Goal: Check status: Check status

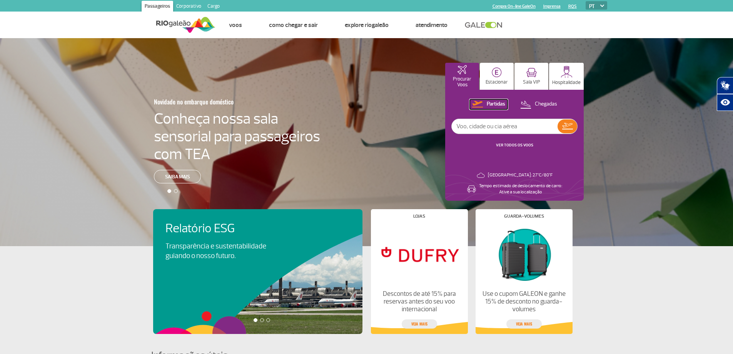
click at [495, 100] on p "Partidas" at bounding box center [496, 103] width 18 height 7
click at [520, 144] on link "VER TODOS OS VOOS" at bounding box center [514, 144] width 37 height 5
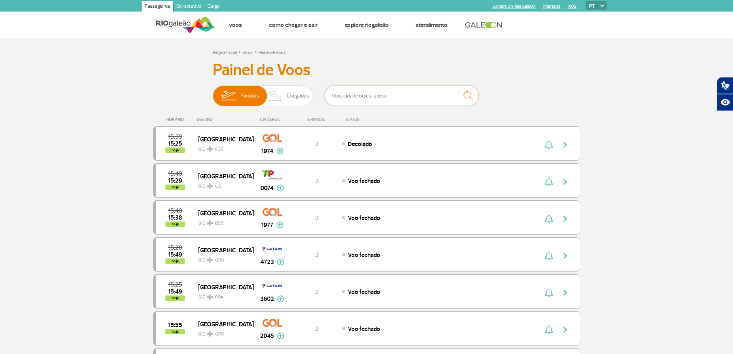
click at [385, 96] on input "text" at bounding box center [402, 95] width 154 height 20
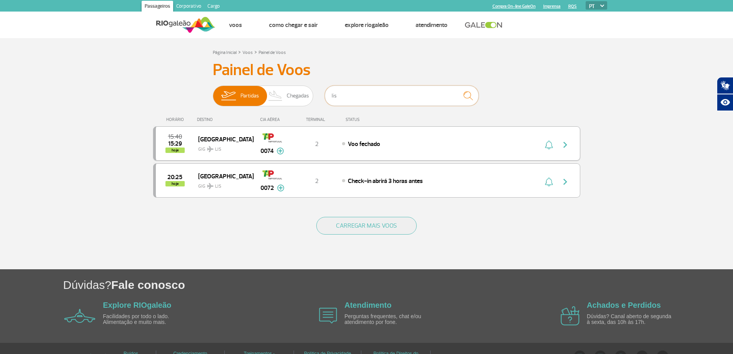
type input "lis"
click at [565, 146] on img "button" at bounding box center [564, 144] width 9 height 9
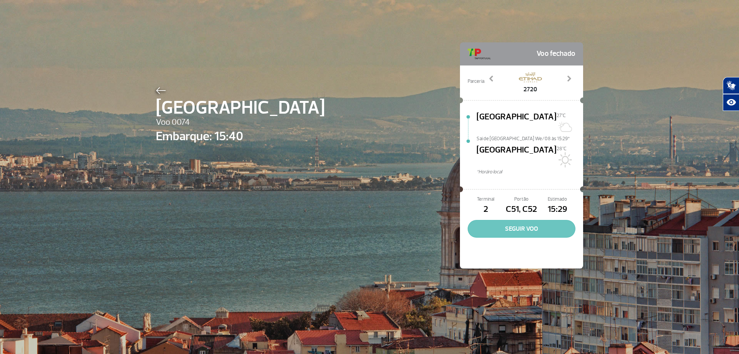
click at [524, 220] on button "SEGUIR VOO" at bounding box center [521, 229] width 108 height 18
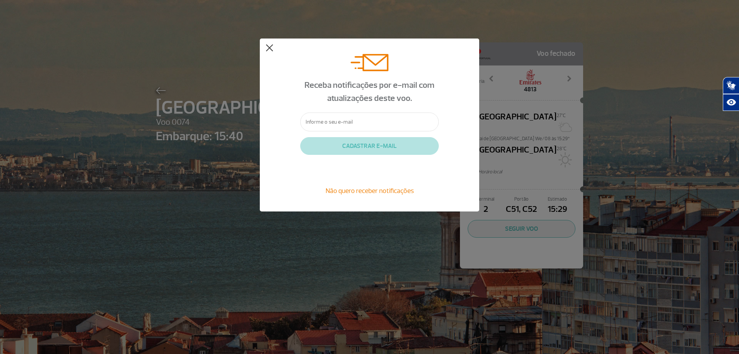
click at [271, 51] on button at bounding box center [269, 48] width 8 height 8
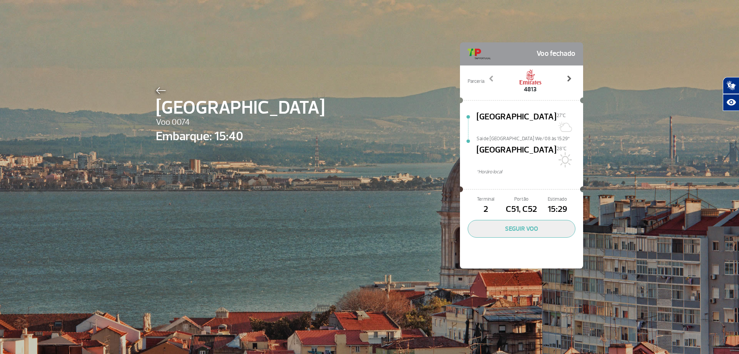
click at [565, 81] on span at bounding box center [569, 79] width 8 height 8
click at [569, 80] on span at bounding box center [569, 79] width 8 height 8
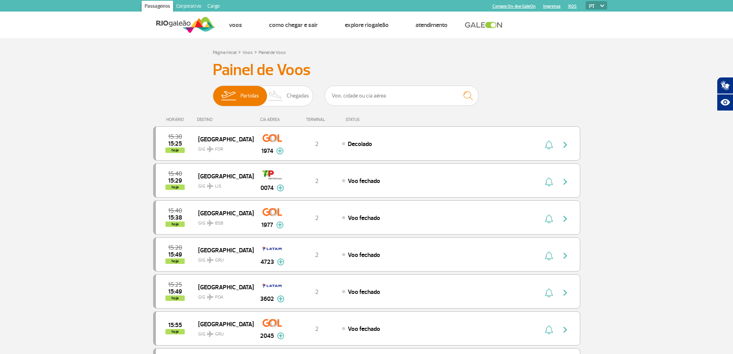
click at [275, 70] on h3 "Painel de Voos" at bounding box center [367, 69] width 308 height 19
click at [223, 70] on h3 "Painel de Voos" at bounding box center [367, 69] width 308 height 19
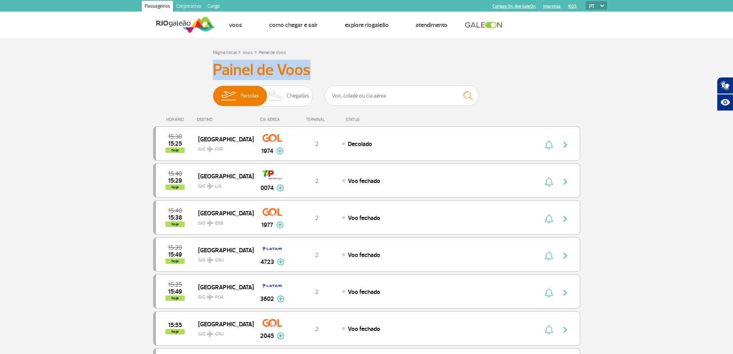
click at [223, 70] on h3 "Painel de Voos" at bounding box center [367, 69] width 308 height 19
click at [348, 70] on h3 "Painel de Voos" at bounding box center [367, 69] width 308 height 19
click at [355, 100] on input "text" at bounding box center [402, 95] width 154 height 20
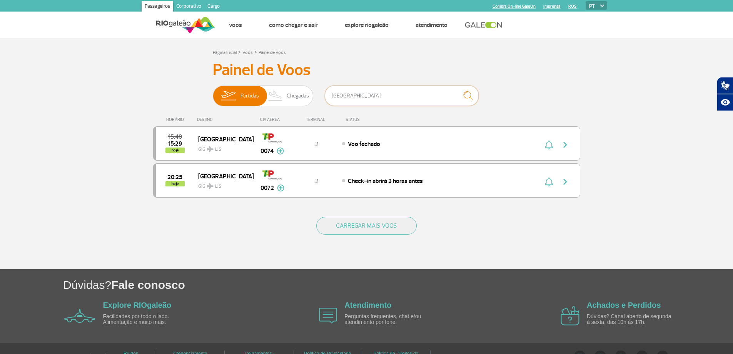
click at [366, 102] on input "[GEOGRAPHIC_DATA]" at bounding box center [402, 95] width 154 height 20
type input "mad"
